Goal: Information Seeking & Learning: Learn about a topic

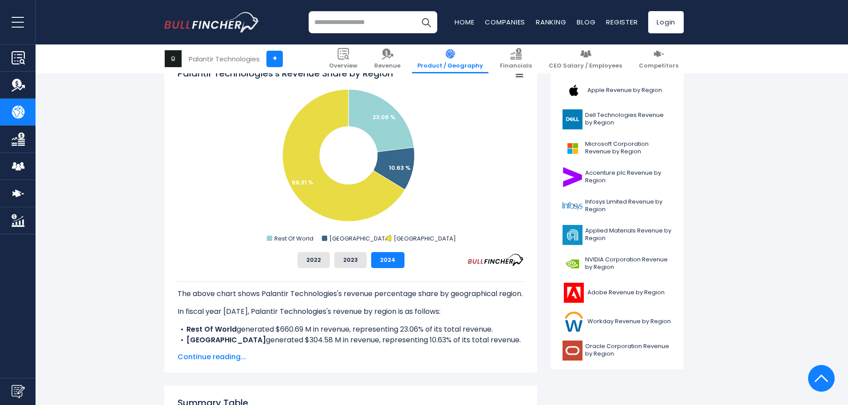
scroll to position [222, 0]
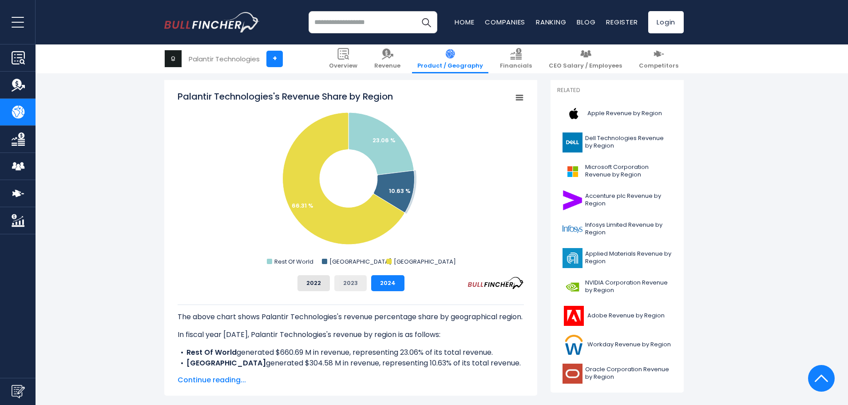
click at [350, 282] on button "2023" at bounding box center [350, 283] width 32 height 16
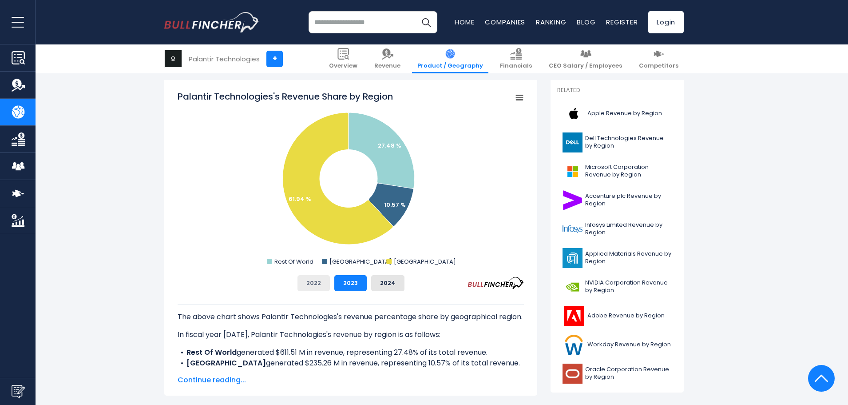
click at [311, 281] on button "2022" at bounding box center [314, 283] width 32 height 16
click at [348, 276] on button "2023" at bounding box center [350, 283] width 32 height 16
click at [397, 277] on button "2024" at bounding box center [387, 283] width 33 height 16
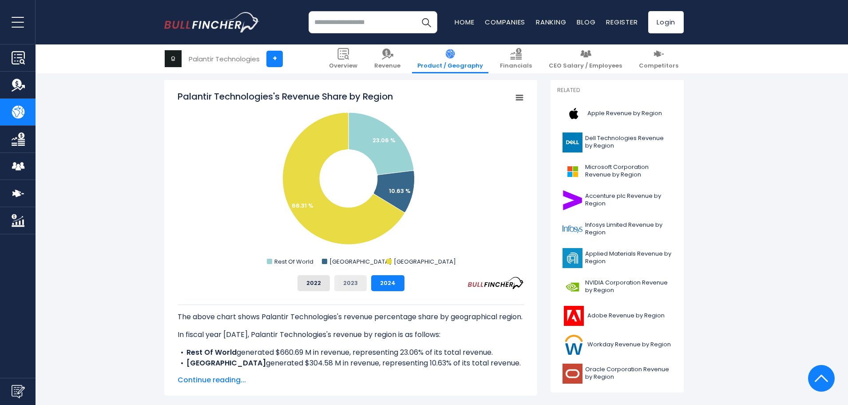
click at [355, 280] on button "2023" at bounding box center [350, 283] width 32 height 16
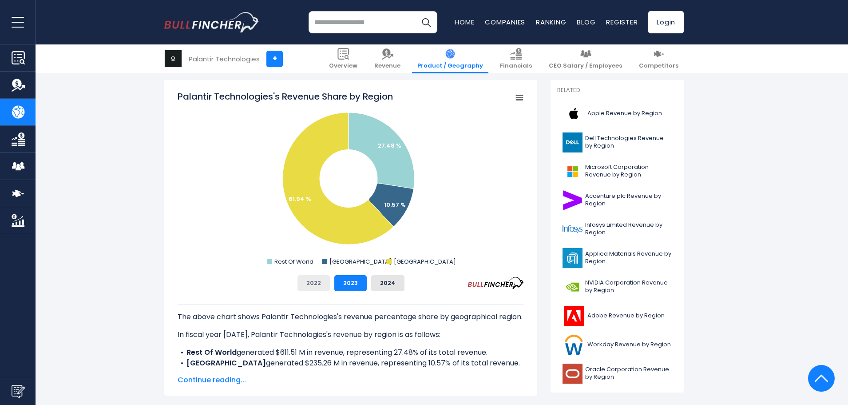
click at [327, 277] on button "2022" at bounding box center [314, 283] width 32 height 16
click at [376, 281] on button "2024" at bounding box center [387, 283] width 33 height 16
click at [319, 281] on button "2022" at bounding box center [314, 283] width 32 height 16
click at [355, 283] on button "2023" at bounding box center [350, 283] width 32 height 16
click at [398, 279] on button "2024" at bounding box center [387, 283] width 33 height 16
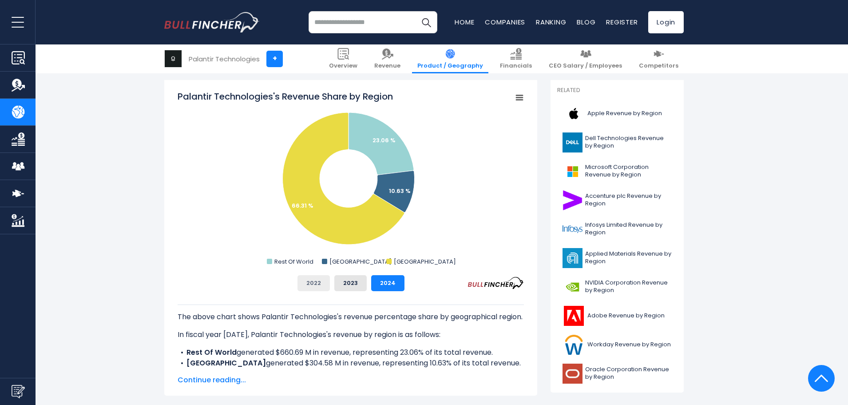
click at [328, 282] on button "2022" at bounding box center [314, 283] width 32 height 16
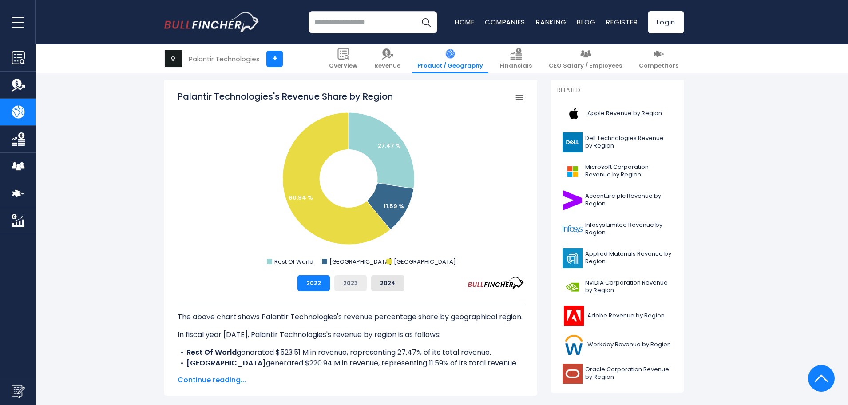
click at [355, 284] on button "2023" at bounding box center [350, 283] width 32 height 16
click at [383, 283] on button "2024" at bounding box center [387, 283] width 33 height 16
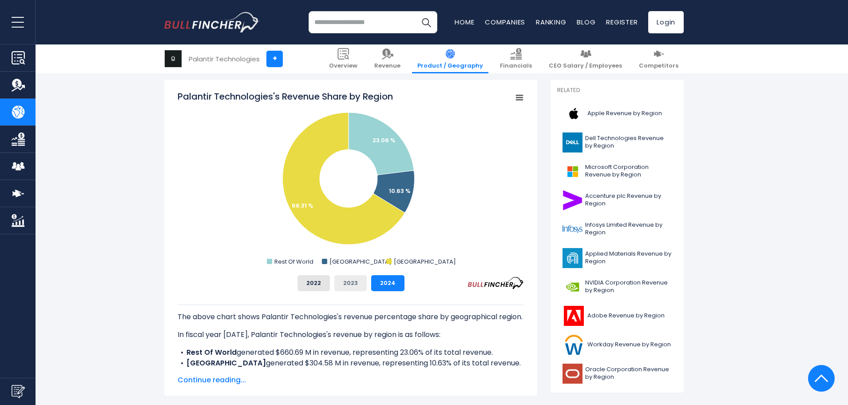
click at [341, 283] on button "2023" at bounding box center [350, 283] width 32 height 16
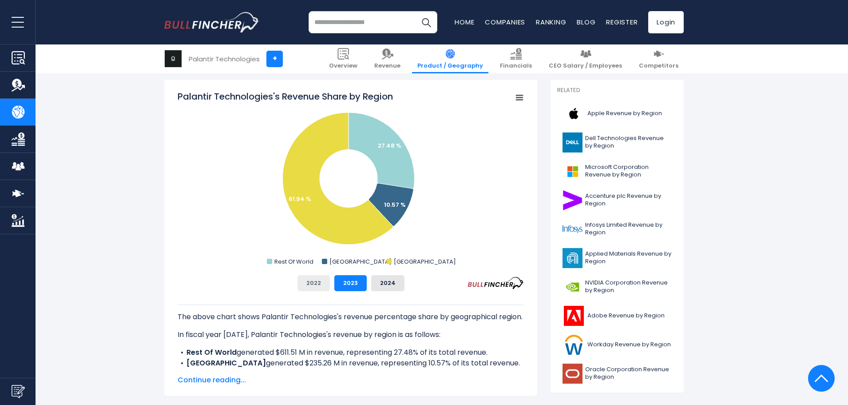
click at [323, 282] on button "2022" at bounding box center [314, 283] width 32 height 16
click at [348, 280] on button "2023" at bounding box center [350, 283] width 32 height 16
click at [381, 281] on button "2024" at bounding box center [387, 283] width 33 height 16
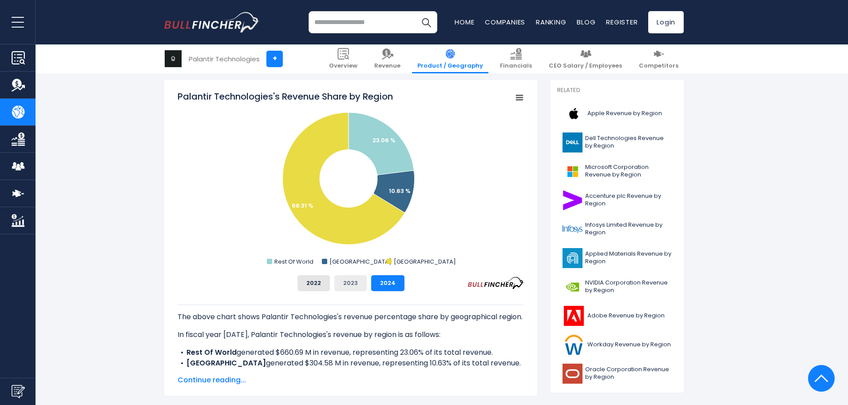
click at [357, 278] on button "2023" at bounding box center [350, 283] width 32 height 16
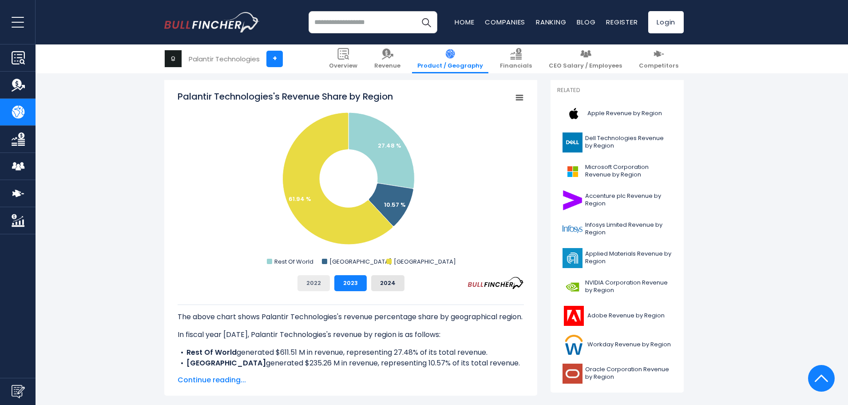
click at [328, 283] on button "2022" at bounding box center [314, 283] width 32 height 16
click at [380, 280] on button "2024" at bounding box center [387, 283] width 33 height 16
click at [316, 276] on button "2022" at bounding box center [314, 283] width 32 height 16
click at [377, 286] on button "2024" at bounding box center [387, 283] width 33 height 16
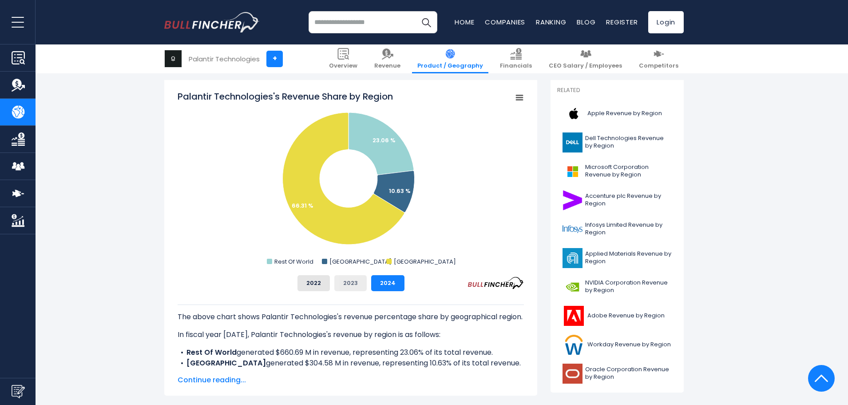
click at [350, 285] on button "2023" at bounding box center [350, 283] width 32 height 16
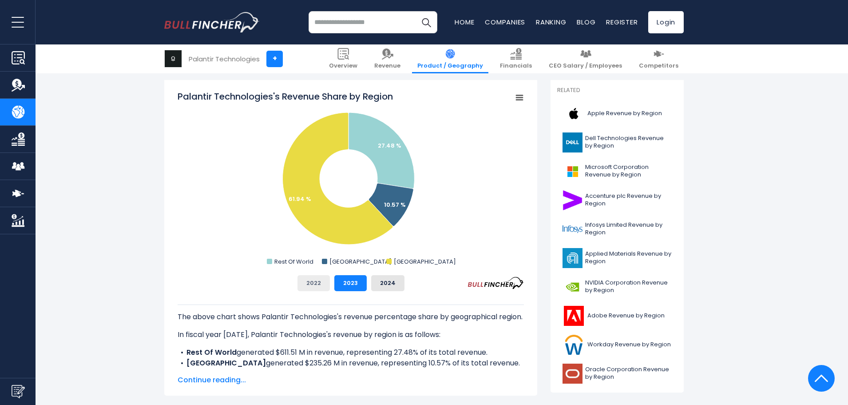
click at [318, 281] on button "2022" at bounding box center [314, 283] width 32 height 16
click at [355, 279] on button "2023" at bounding box center [350, 283] width 32 height 16
click at [235, 379] on span "Continue reading..." at bounding box center [351, 379] width 346 height 11
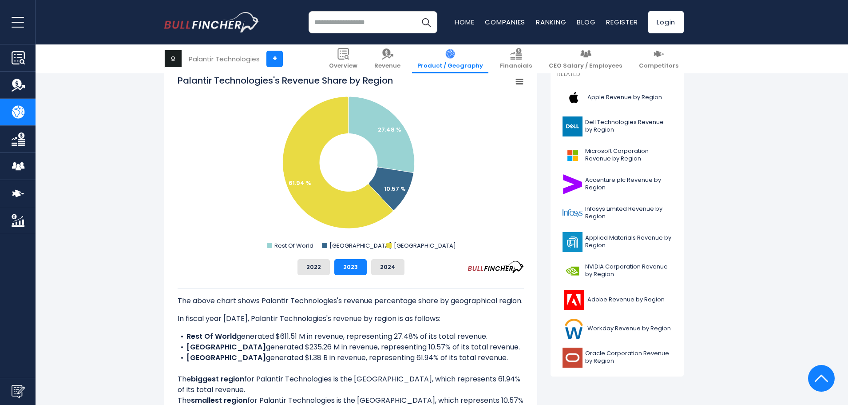
scroll to position [267, 0]
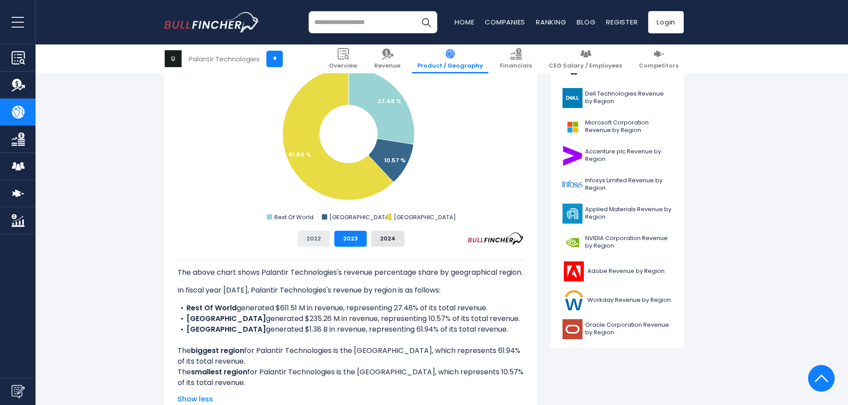
click at [321, 239] on button "2022" at bounding box center [314, 239] width 32 height 16
click at [390, 241] on button "2024" at bounding box center [387, 239] width 33 height 16
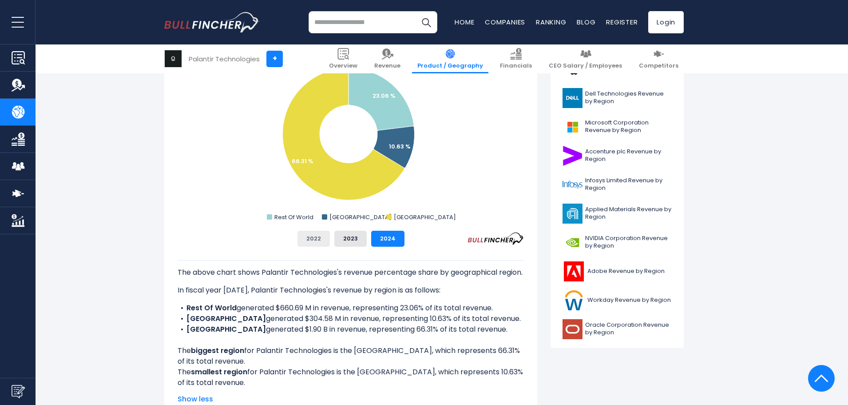
click at [321, 239] on button "2022" at bounding box center [314, 239] width 32 height 16
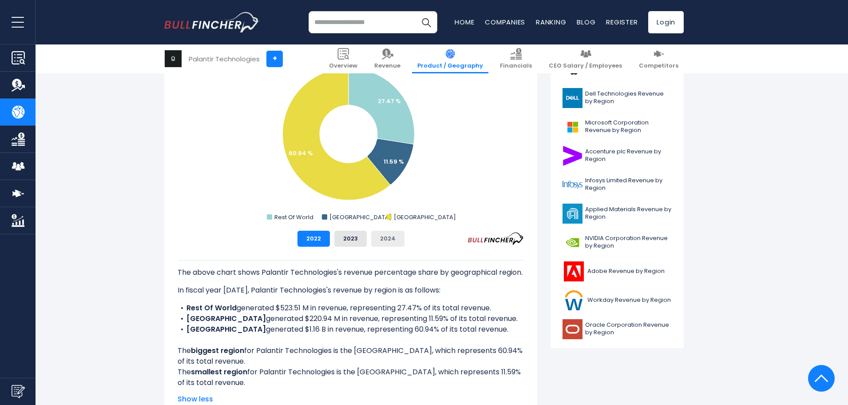
click at [392, 237] on button "2024" at bounding box center [387, 239] width 33 height 16
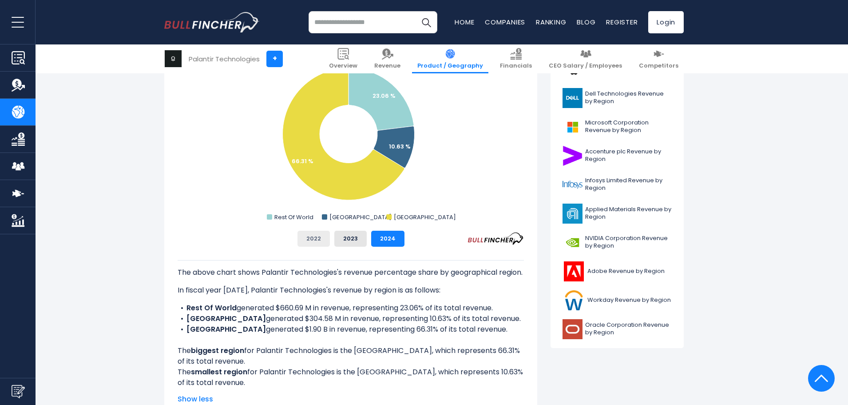
click at [305, 238] on button "2022" at bounding box center [314, 239] width 32 height 16
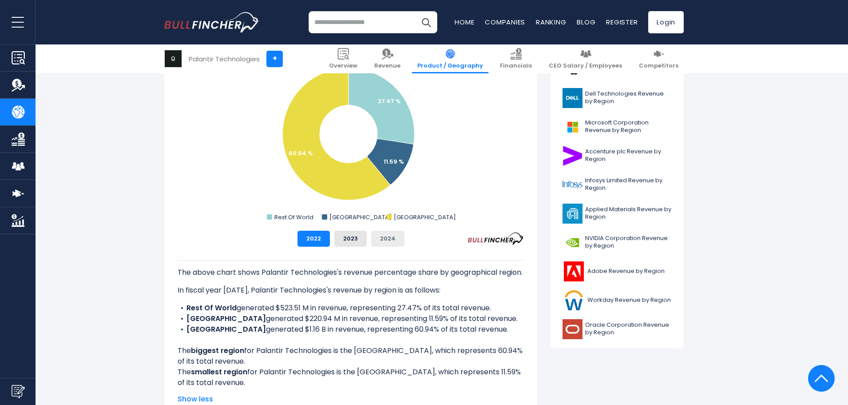
click at [392, 244] on button "2024" at bounding box center [387, 239] width 33 height 16
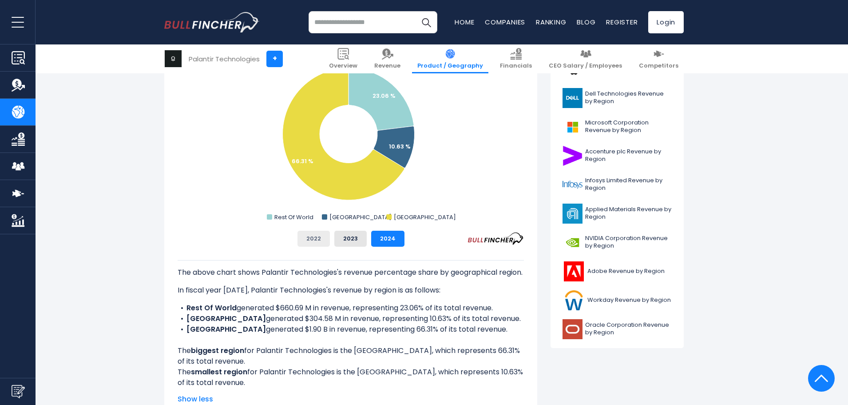
click at [316, 243] on button "2022" at bounding box center [314, 239] width 32 height 16
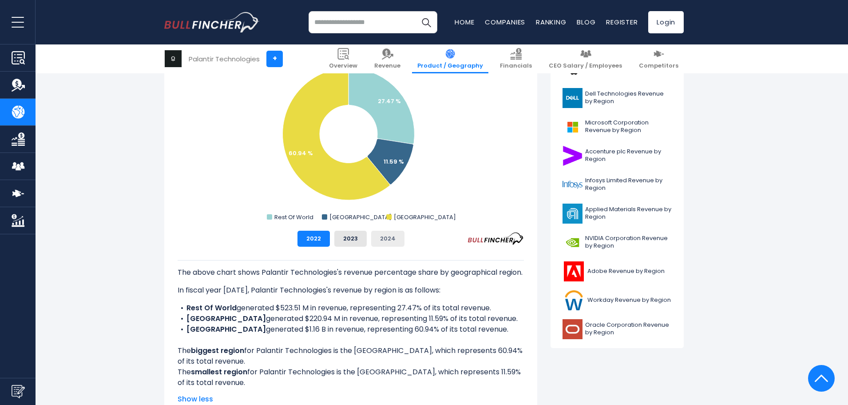
click at [389, 239] on button "2024" at bounding box center [387, 239] width 33 height 16
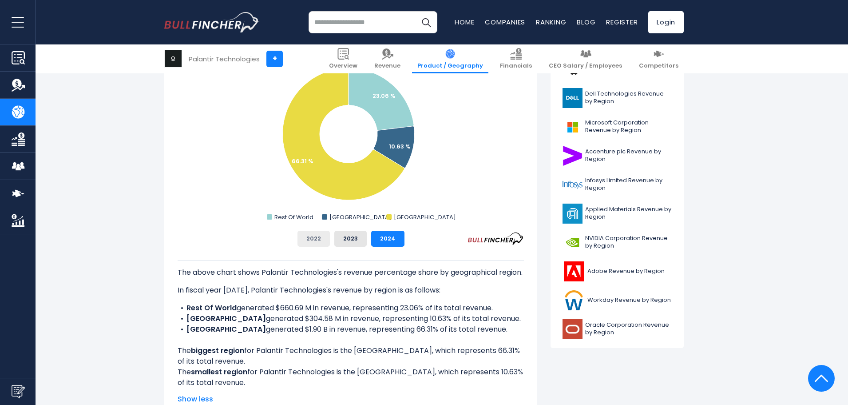
click at [316, 245] on button "2022" at bounding box center [314, 239] width 32 height 16
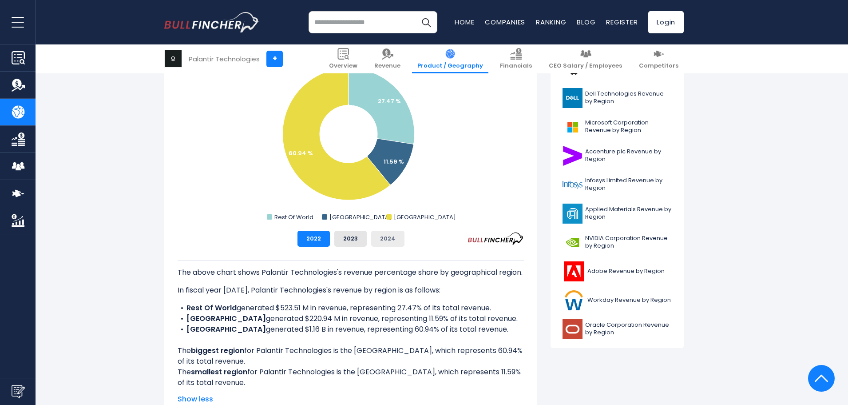
click at [398, 243] on button "2024" at bounding box center [387, 239] width 33 height 16
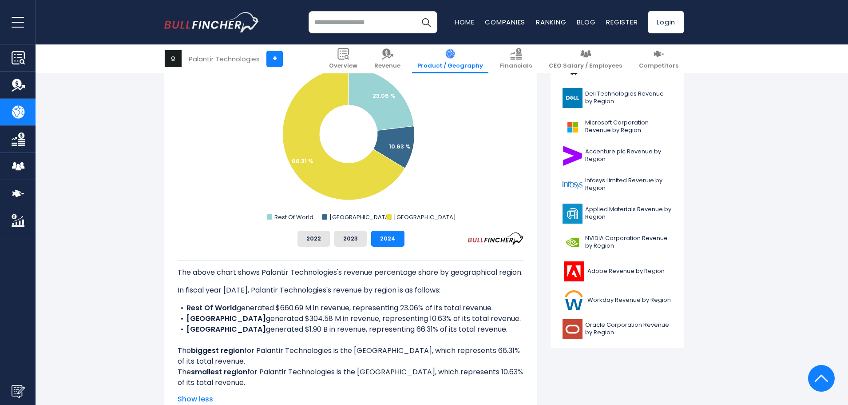
click at [310, 251] on div "The above chart shows Palantir Technologies's revenue percentage share by geogr…" at bounding box center [351, 317] width 346 height 141
click at [312, 240] on button "2022" at bounding box center [314, 239] width 32 height 16
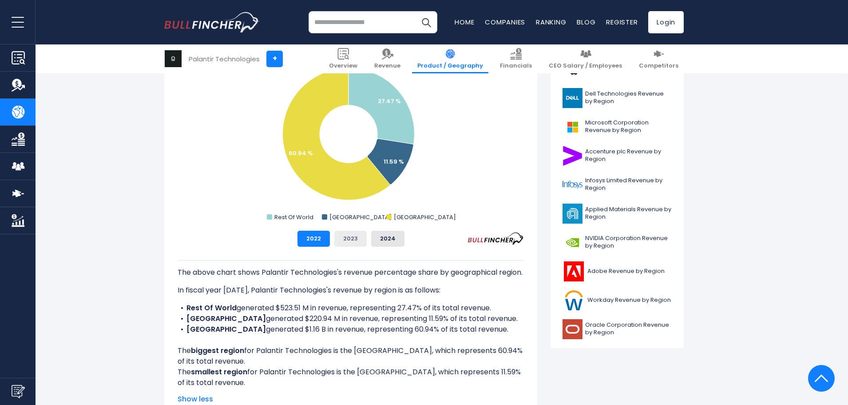
click at [347, 236] on button "2023" at bounding box center [350, 239] width 32 height 16
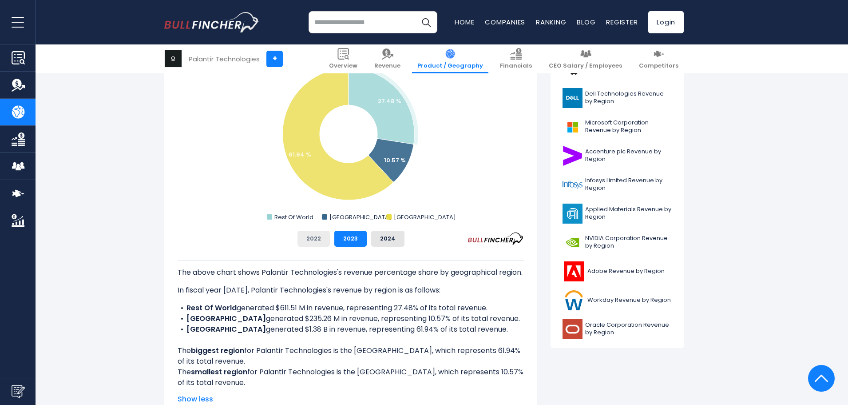
click at [323, 244] on button "2022" at bounding box center [314, 239] width 32 height 16
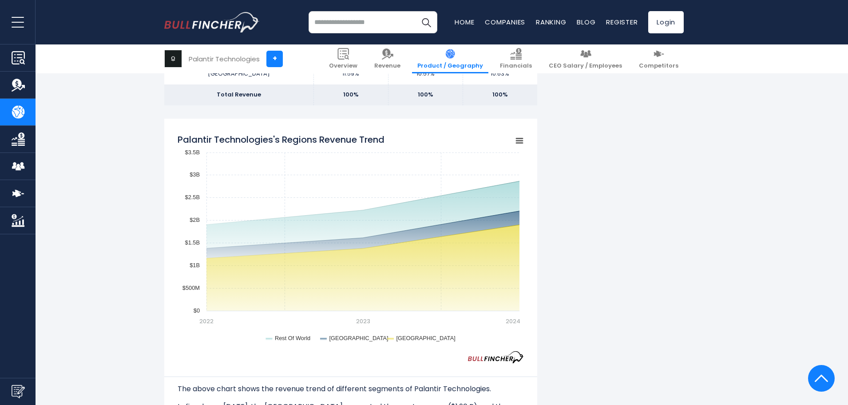
scroll to position [755, 0]
